Goal: Information Seeking & Learning: Learn about a topic

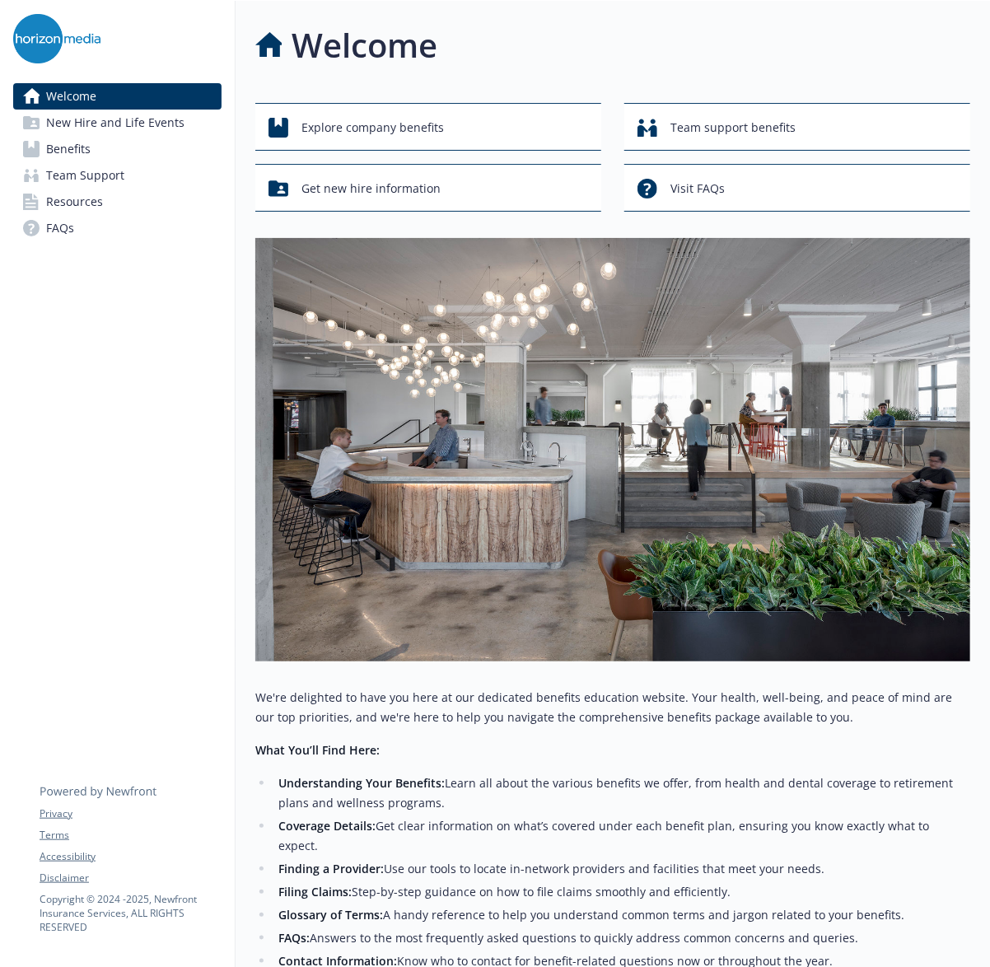
click at [127, 152] on link "Benefits" at bounding box center [117, 149] width 208 height 26
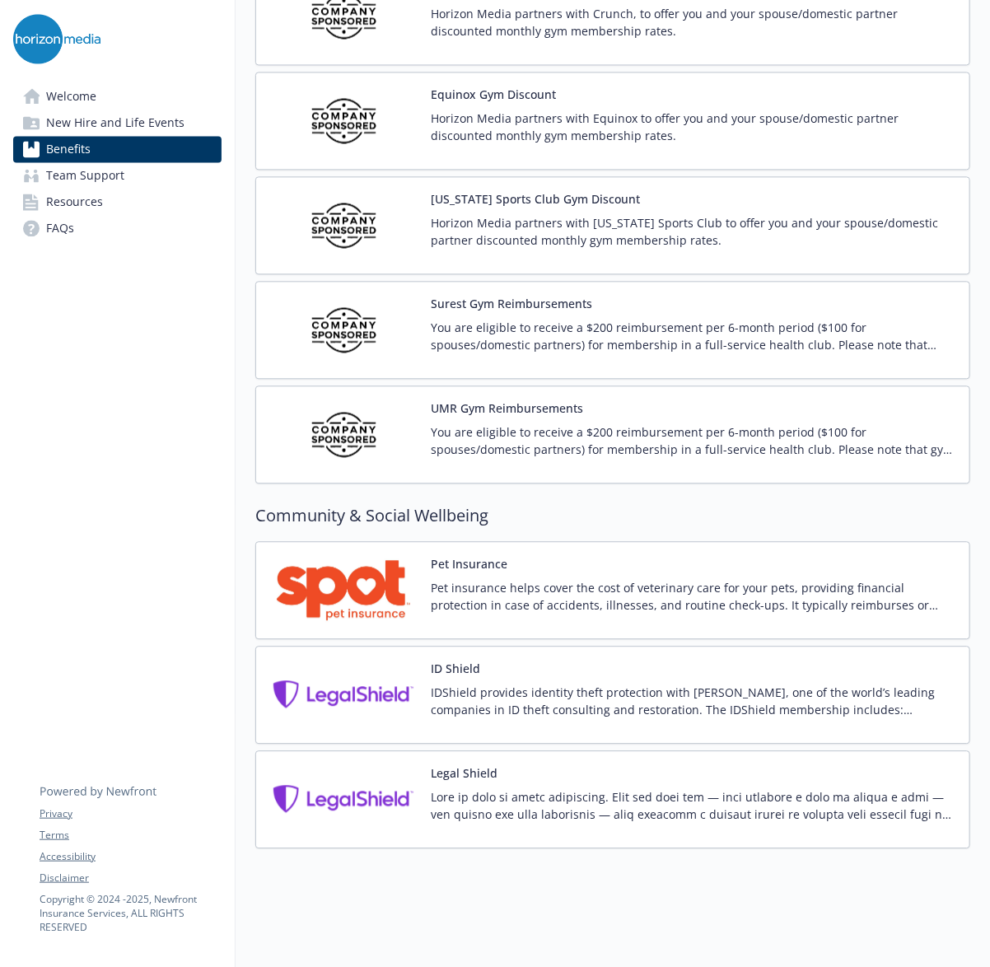
scroll to position [3100, 0]
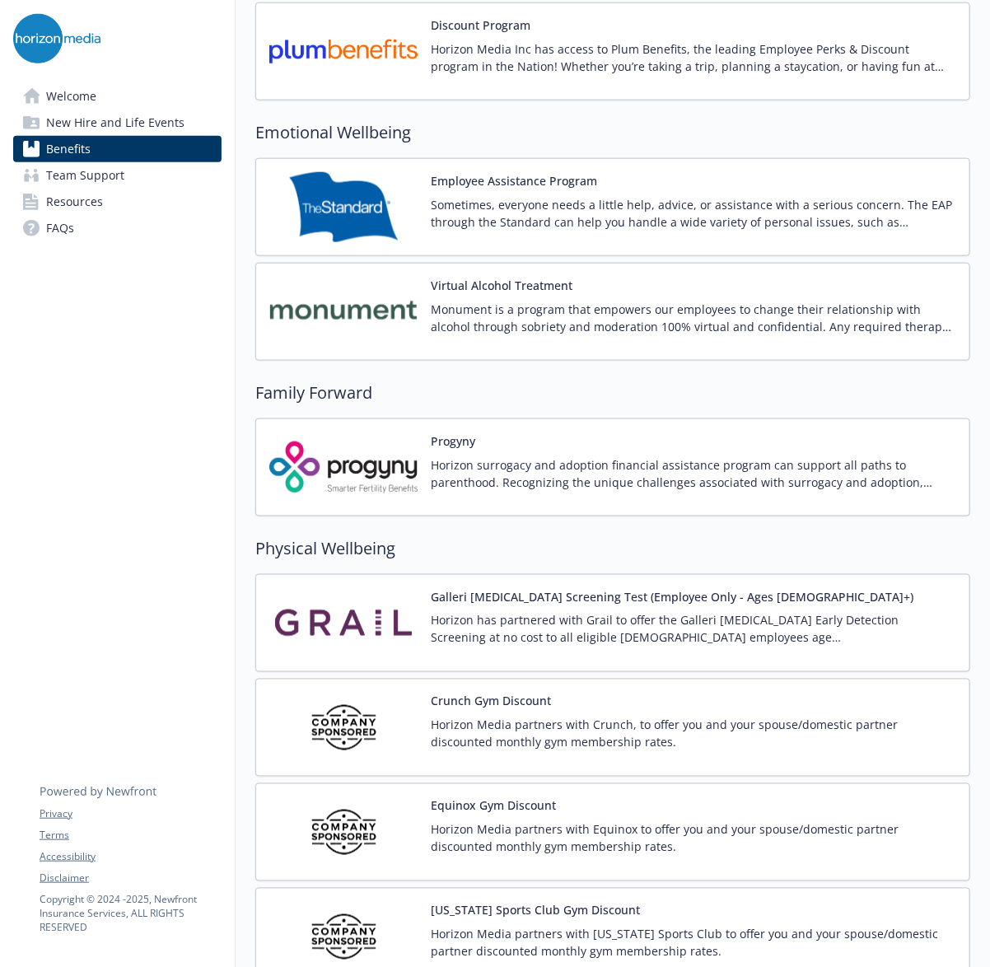
click at [575, 222] on p "Sometimes, everyone needs a little help, advice, or assistance with a serious c…" at bounding box center [694, 213] width 526 height 35
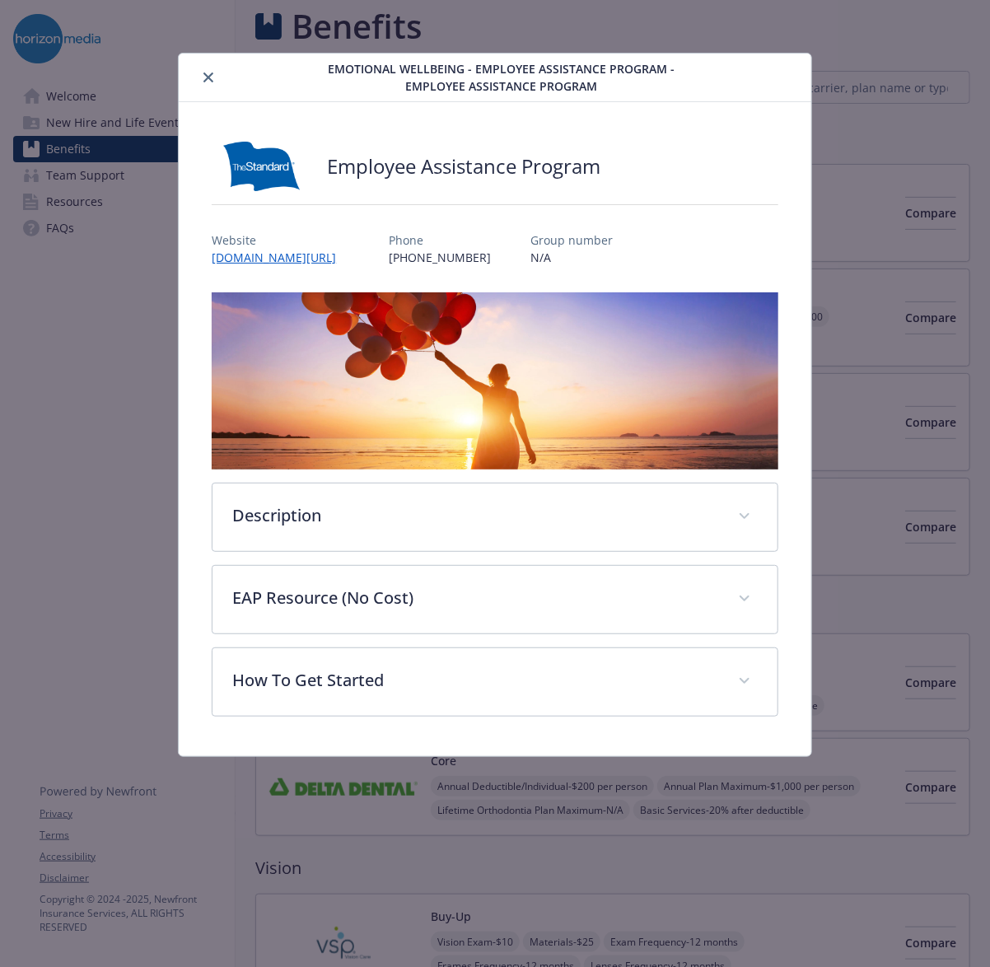
scroll to position [3100, 0]
